Goal: Transaction & Acquisition: Purchase product/service

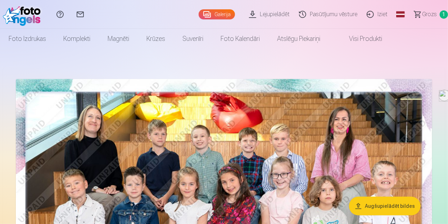
click at [425, 15] on span "Grozs" at bounding box center [429, 14] width 15 height 9
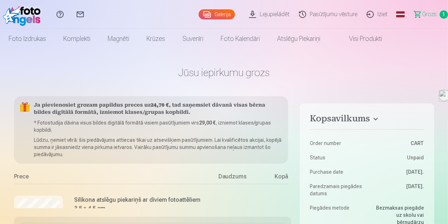
click at [428, 19] on link "Grozs 1" at bounding box center [427, 14] width 40 height 29
click at [431, 15] on span "Grozs" at bounding box center [429, 14] width 15 height 9
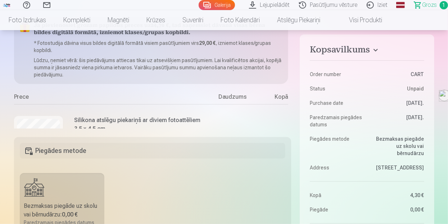
scroll to position [170, 0]
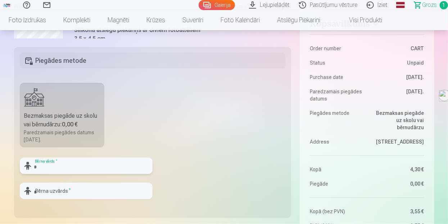
click at [78, 165] on input "text" at bounding box center [86, 166] width 133 height 17
type input "****"
type input "*********"
click at [222, 127] on fieldset "Piegādes metode Bezmaksas piegāde uz skolu vai bērnudārzu : 0,00 € Paredzamais …" at bounding box center [152, 132] width 277 height 171
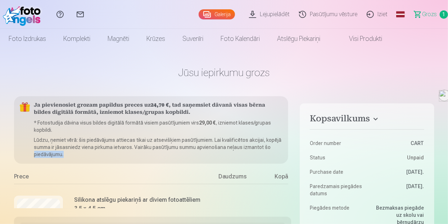
scroll to position [0, 17]
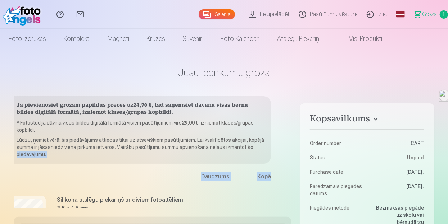
drag, startPoint x: 291, startPoint y: 150, endPoint x: 286, endPoint y: 171, distance: 22.5
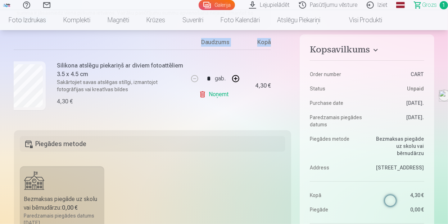
scroll to position [49, 17]
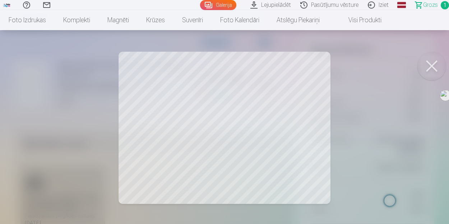
click at [430, 61] on button at bounding box center [432, 66] width 29 height 29
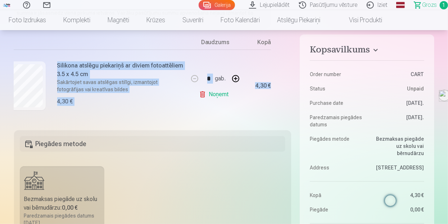
drag, startPoint x: 289, startPoint y: 62, endPoint x: 285, endPoint y: 35, distance: 27.2
click at [285, 35] on div "Ja pievienosiet grozam papildus preces uz 24,70 € , tad saņemsiet dāvanā visas …" at bounding box center [152, 66] width 277 height 112
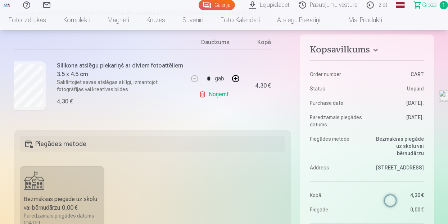
click at [208, 159] on fieldset "Piegādes metode Bezmaksas piegāde uz skolu vai bērnudārzu : 0,00 € Paredzamais …" at bounding box center [152, 216] width 277 height 171
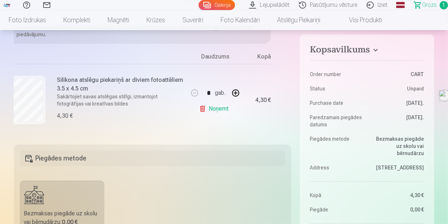
scroll to position [0, 0]
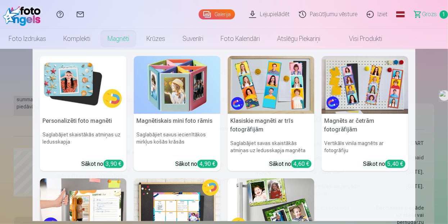
click at [72, 87] on img at bounding box center [83, 85] width 87 height 58
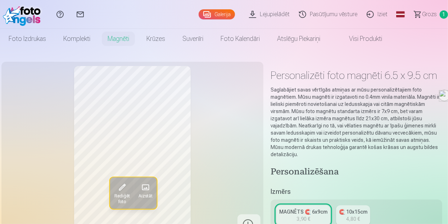
scroll to position [43, 0]
click at [436, 36] on nav "Foto izdrukas Augstas kvalitātes fotoattēlu izdrukas 210 gsm papīrs, piesātināt…" at bounding box center [224, 39] width 448 height 20
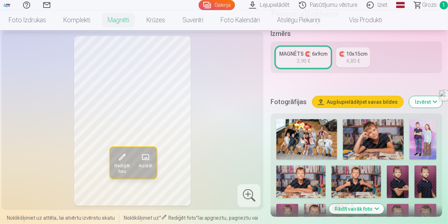
scroll to position [173, 0]
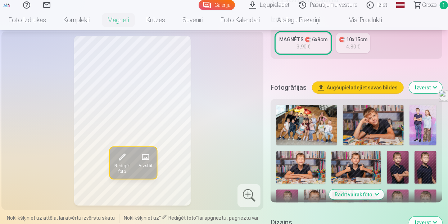
click at [362, 112] on img at bounding box center [373, 125] width 61 height 41
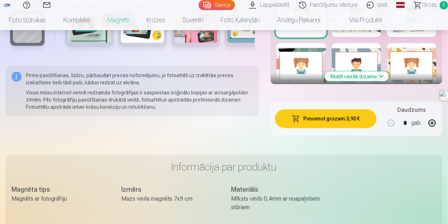
scroll to position [500, 0]
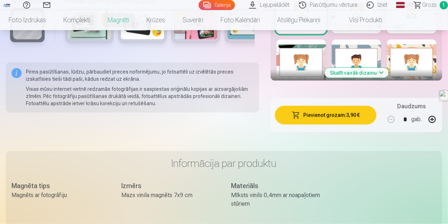
click at [348, 75] on button "Skatīt vairāk dizainu" at bounding box center [356, 73] width 64 height 10
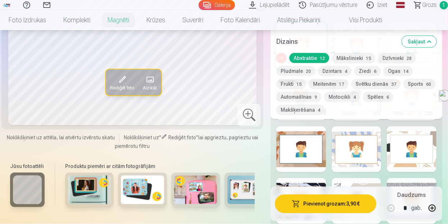
scroll to position [449, 0]
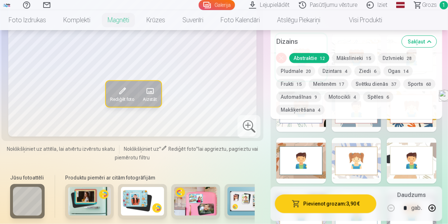
click at [345, 96] on button "Motocikli 4" at bounding box center [342, 97] width 36 height 10
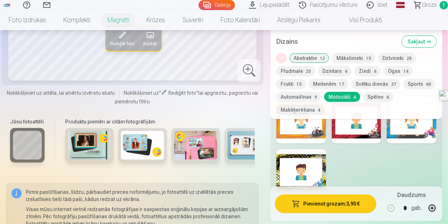
scroll to position [393, 0]
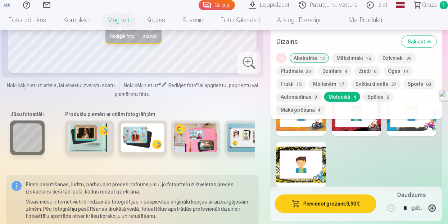
click at [305, 161] on div at bounding box center [301, 165] width 50 height 46
